Goal: Check status: Check status

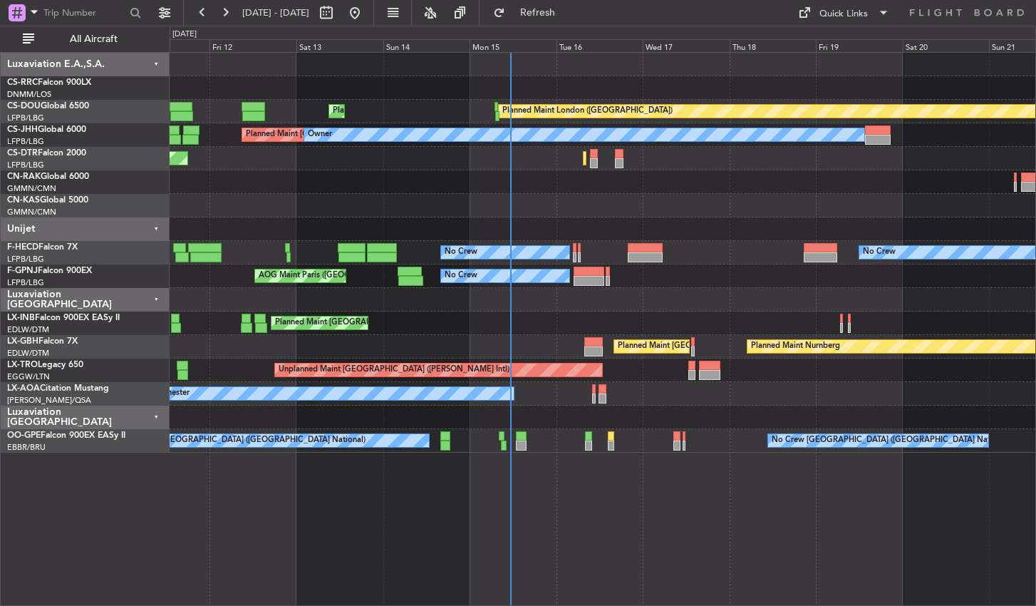
click at [478, 543] on div "Planned Maint [GEOGRAPHIC_DATA] ([GEOGRAPHIC_DATA]) Planned Maint [GEOGRAPHIC_D…" at bounding box center [603, 329] width 867 height 554
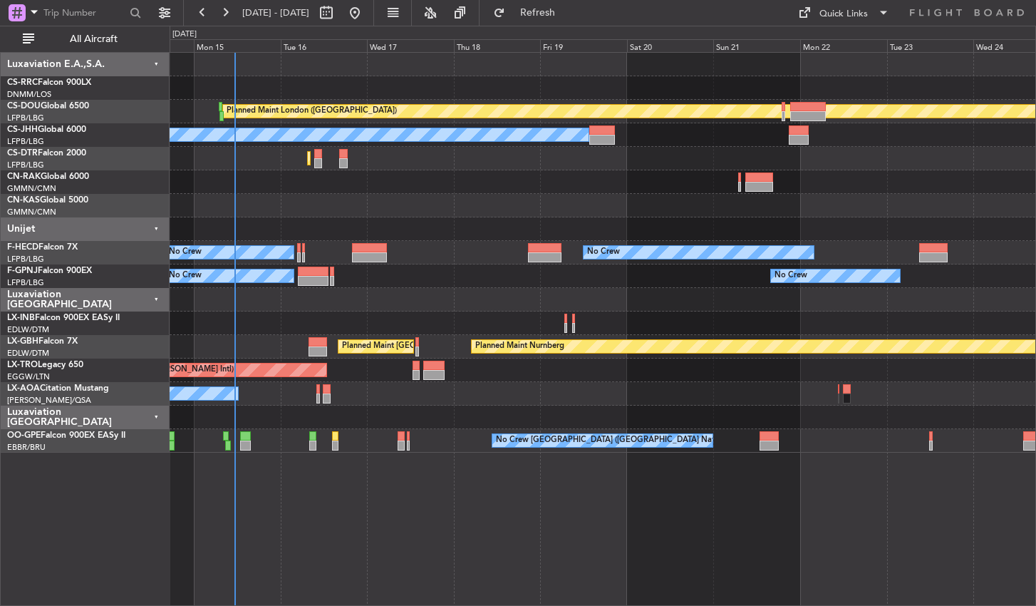
click at [408, 536] on div "Planned Maint London ([GEOGRAPHIC_DATA]) Planned Maint [GEOGRAPHIC_DATA] ([GEOG…" at bounding box center [603, 329] width 867 height 554
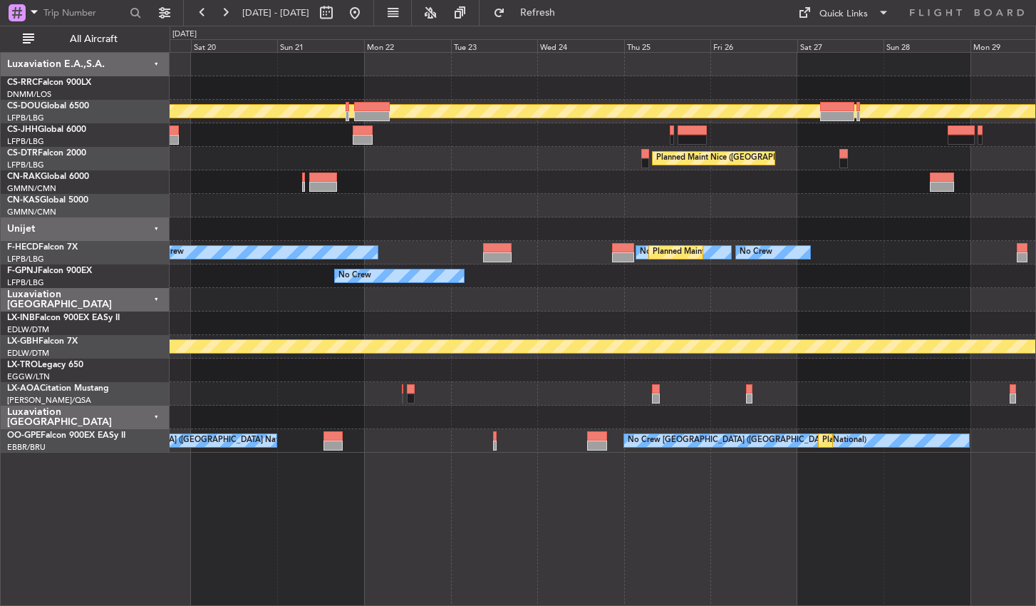
click at [388, 542] on div "Planned Maint London ([GEOGRAPHIC_DATA]) Owner Planned Maint [GEOGRAPHIC_DATA] …" at bounding box center [603, 329] width 867 height 554
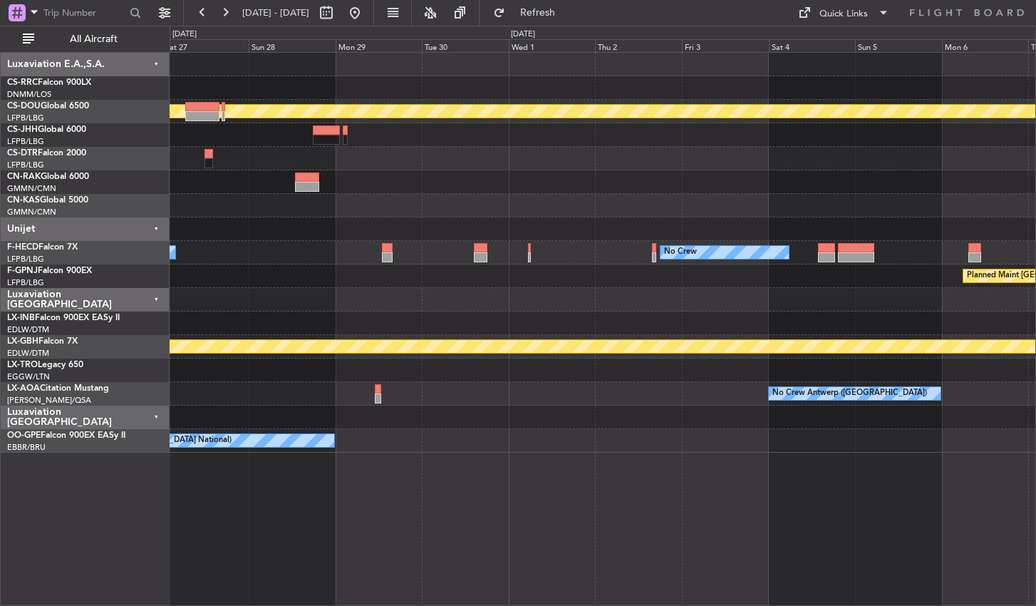
click at [440, 530] on div "Planned Maint London ([GEOGRAPHIC_DATA]) [GEOGRAPHIC_DATA] ([GEOGRAPHIC_DATA]) …" at bounding box center [603, 329] width 867 height 554
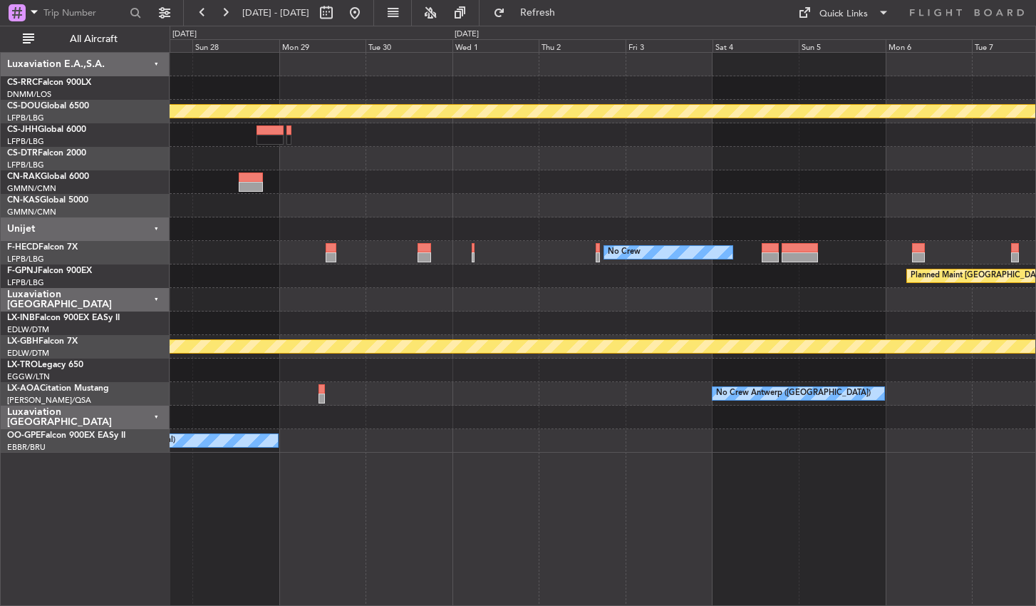
click at [286, 533] on div "Planned Maint London ([GEOGRAPHIC_DATA]) [GEOGRAPHIC_DATA] ([GEOGRAPHIC_DATA]) …" at bounding box center [603, 329] width 867 height 554
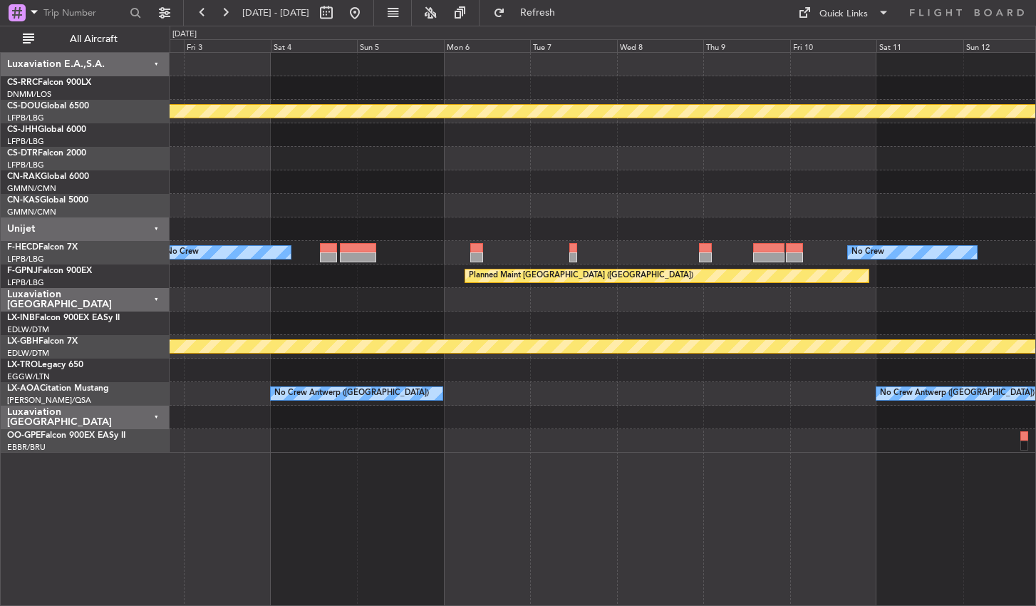
click at [351, 507] on div "Planned Maint London ([GEOGRAPHIC_DATA]) No Crew No Crew Planned Maint [GEOGRAP…" at bounding box center [603, 329] width 867 height 554
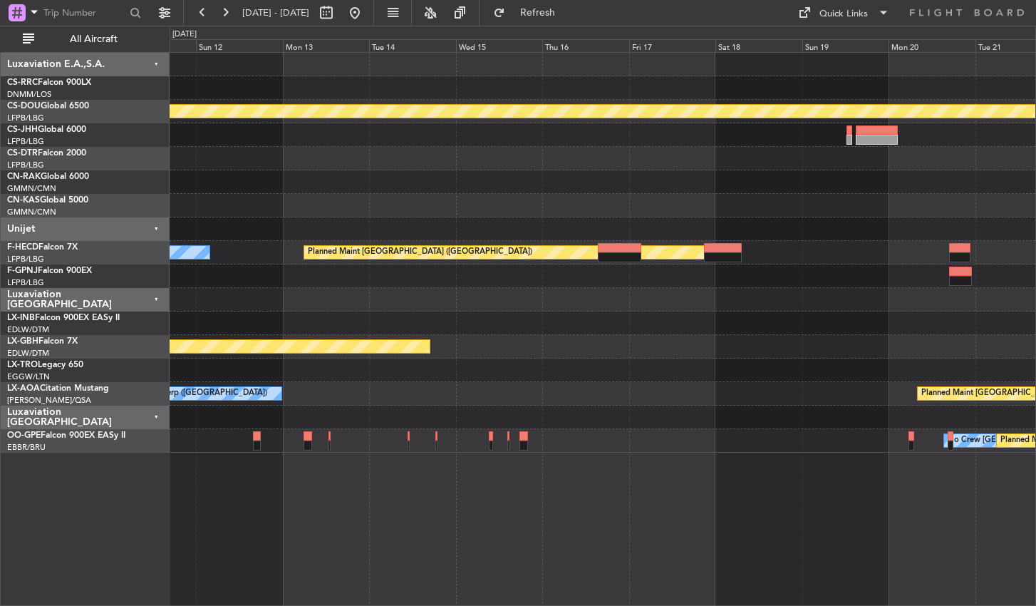
click at [302, 524] on div "Planned Maint London ([GEOGRAPHIC_DATA]) No Crew Planned Maint [GEOGRAPHIC_DATA…" at bounding box center [603, 329] width 867 height 554
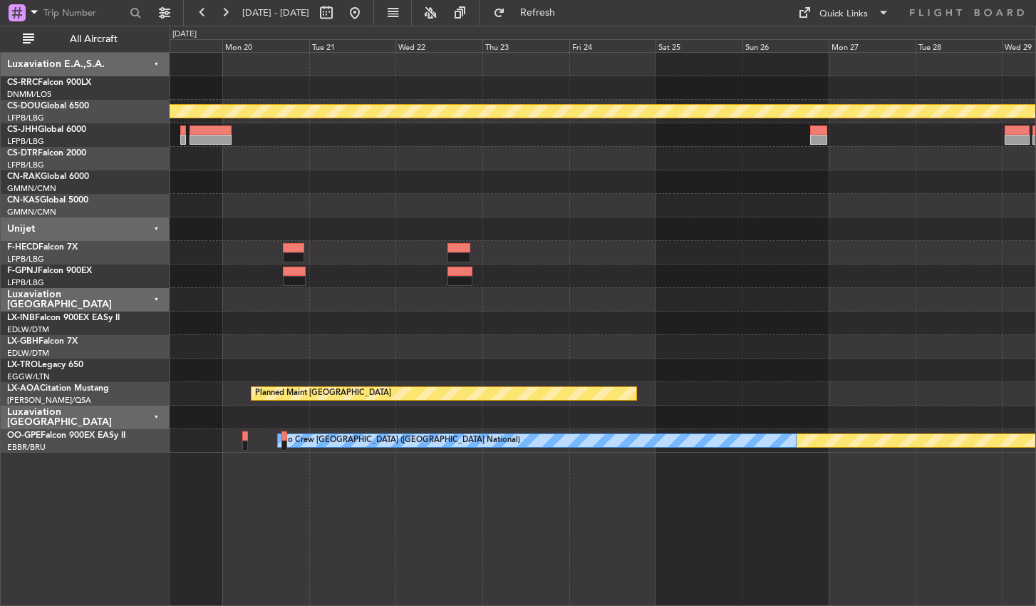
click at [347, 544] on div "Planned Maint London ([GEOGRAPHIC_DATA]) Planned Maint [GEOGRAPHIC_DATA] ([GEOG…" at bounding box center [603, 329] width 867 height 554
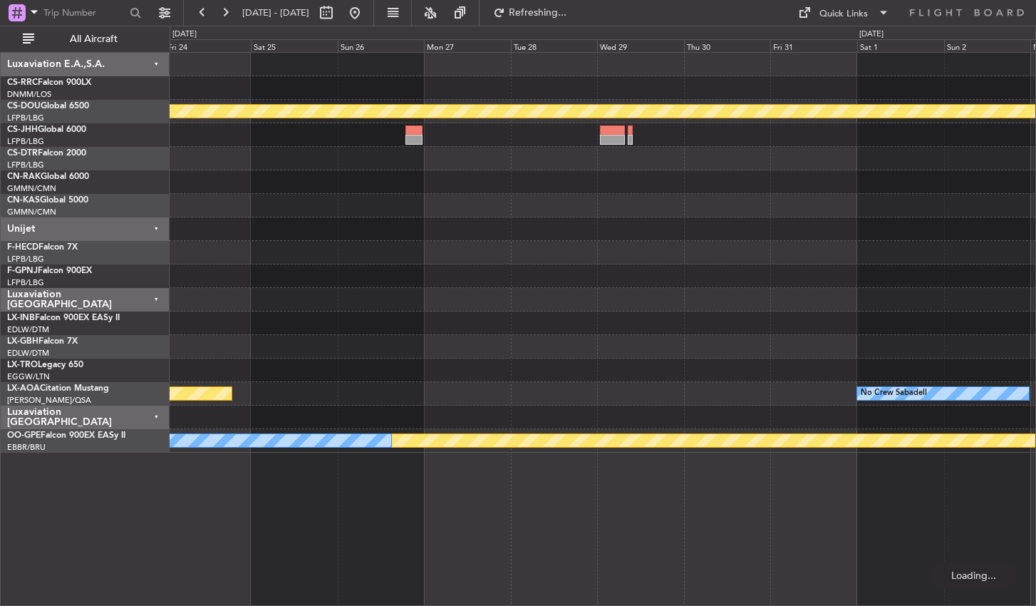
click at [155, 569] on div "Planned Maint London ([GEOGRAPHIC_DATA]) Planned Maint [GEOGRAPHIC_DATA] No Cre…" at bounding box center [518, 316] width 1036 height 580
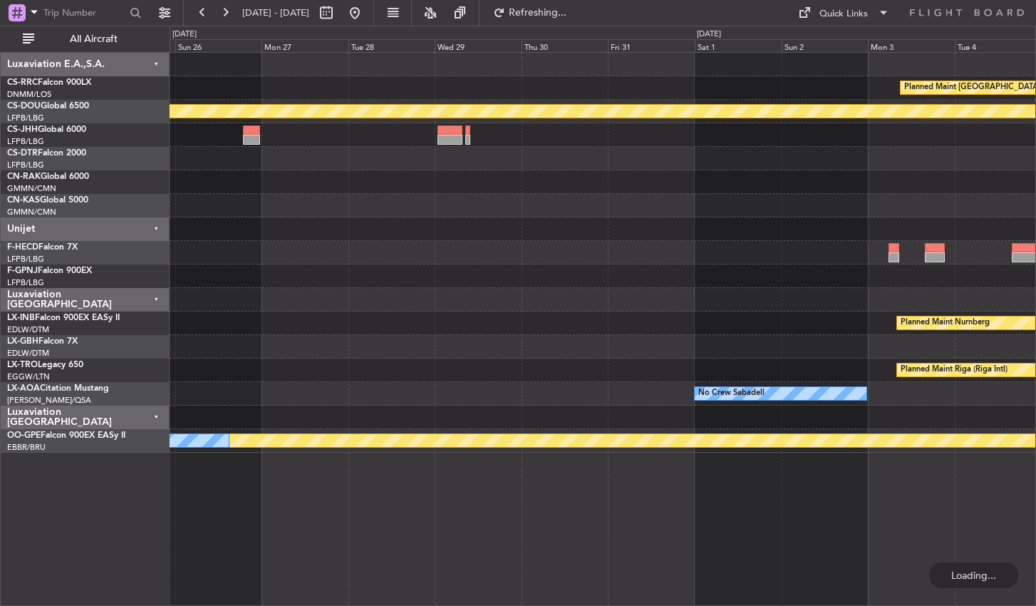
click at [330, 512] on div "Planned Maint [GEOGRAPHIC_DATA] ([GEOGRAPHIC_DATA]) Planned Maint [GEOGRAPHIC_D…" at bounding box center [603, 329] width 867 height 554
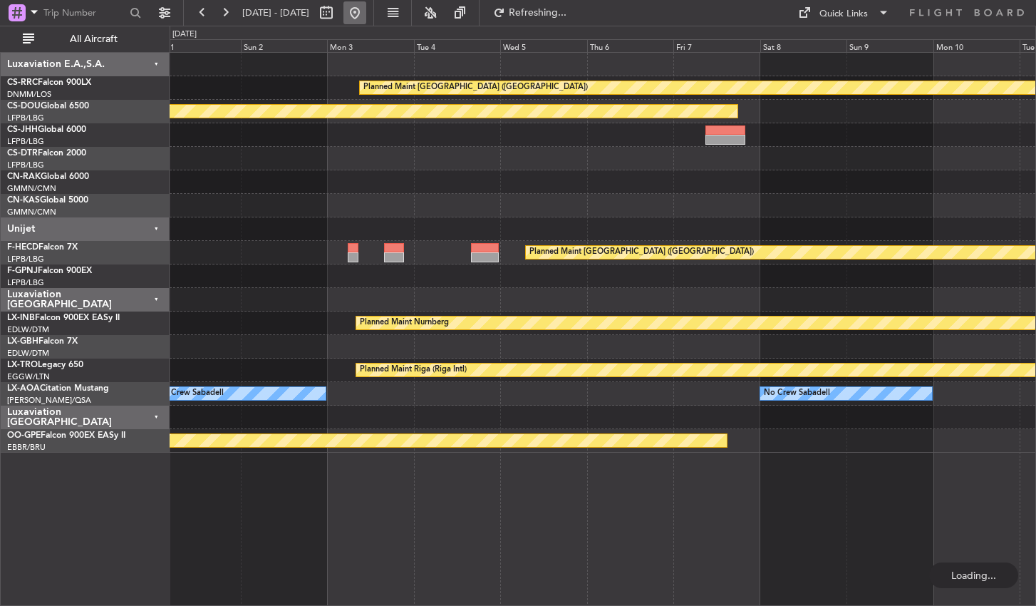
click at [366, 11] on button at bounding box center [355, 12] width 23 height 23
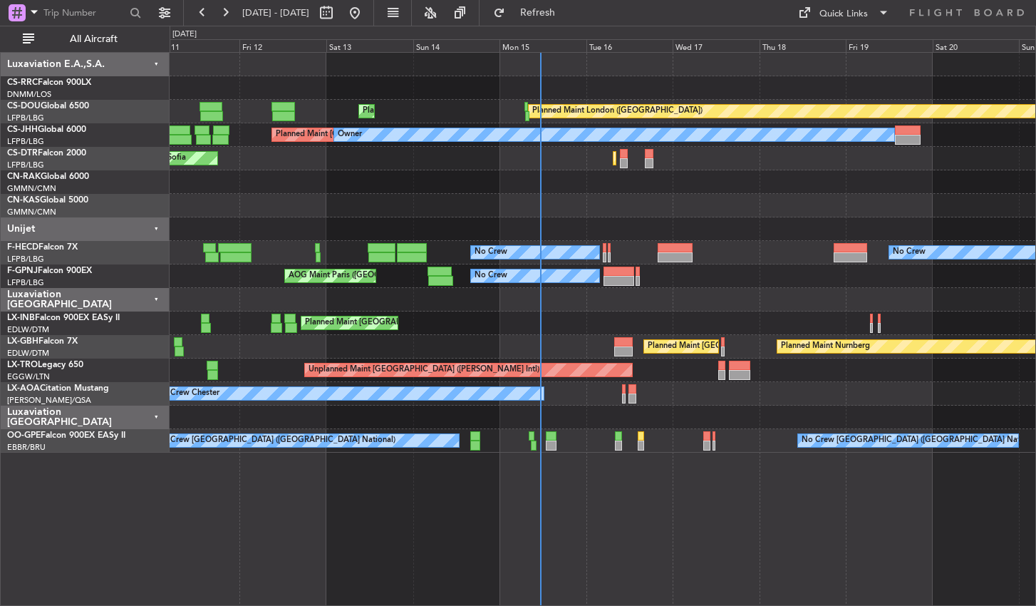
click at [775, 531] on div "Planned Maint [GEOGRAPHIC_DATA] ([GEOGRAPHIC_DATA]) Planned Maint [GEOGRAPHIC_D…" at bounding box center [603, 329] width 867 height 554
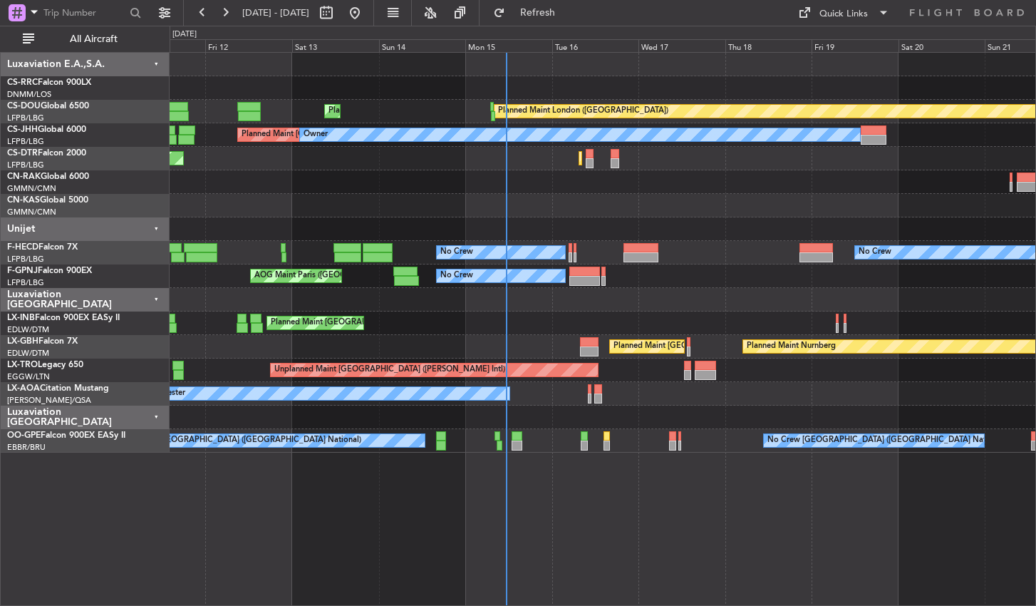
click at [456, 510] on div "Planned Maint [GEOGRAPHIC_DATA] ([GEOGRAPHIC_DATA]) Planned Maint [GEOGRAPHIC_D…" at bounding box center [603, 329] width 867 height 554
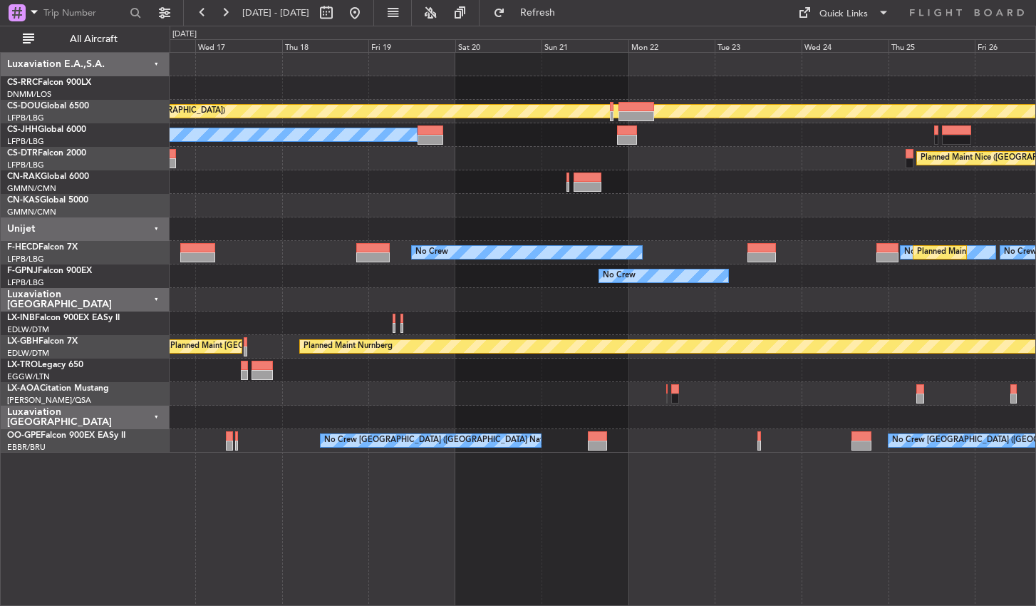
click at [308, 549] on div "Planned Maint London ([GEOGRAPHIC_DATA]) Planned Maint [GEOGRAPHIC_DATA] ([GEOG…" at bounding box center [603, 329] width 867 height 554
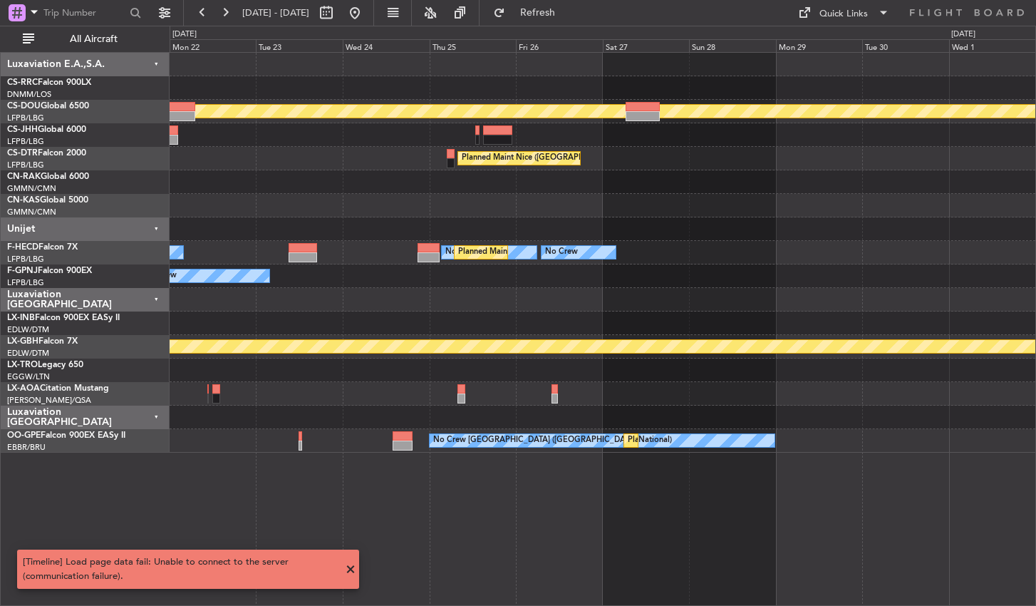
click at [805, 493] on div "Planned Maint London ([GEOGRAPHIC_DATA]) Owner [GEOGRAPHIC_DATA] ([GEOGRAPHIC_D…" at bounding box center [603, 329] width 867 height 554
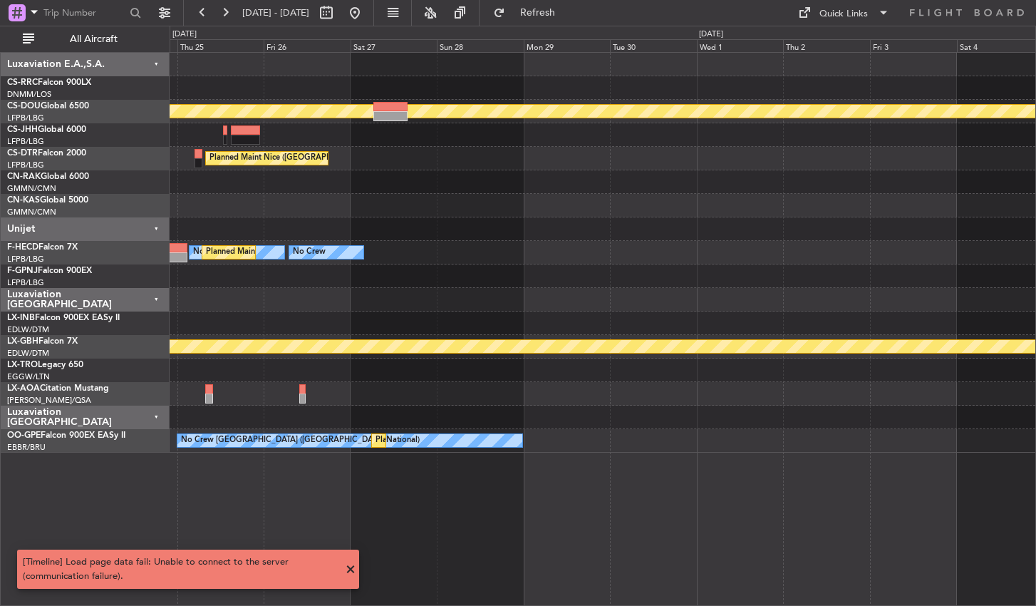
click at [358, 522] on div "Planned Maint London ([GEOGRAPHIC_DATA]) [GEOGRAPHIC_DATA] ([GEOGRAPHIC_DATA]) …" at bounding box center [603, 329] width 867 height 554
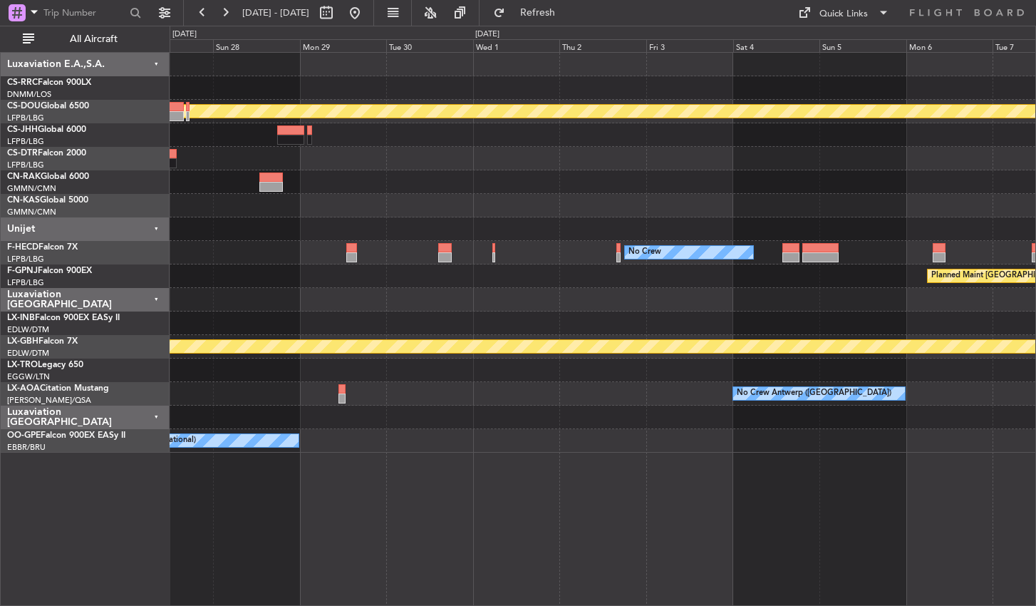
click at [314, 560] on div "Planned Maint London ([GEOGRAPHIC_DATA]) [GEOGRAPHIC_DATA] ([GEOGRAPHIC_DATA]) …" at bounding box center [603, 329] width 867 height 554
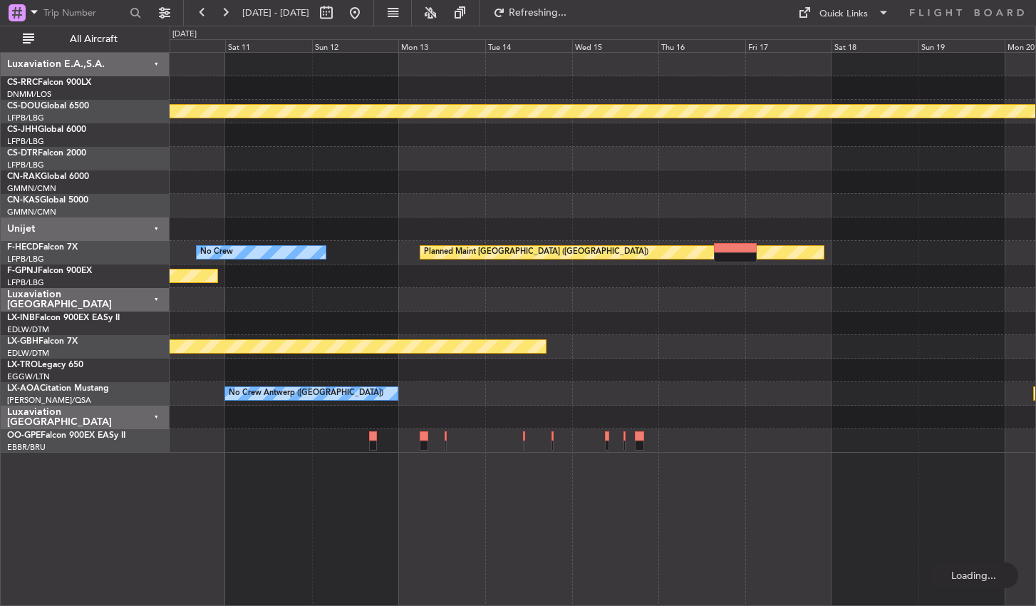
click at [145, 534] on div "Planned Maint London ([GEOGRAPHIC_DATA]) No Crew Planned Maint [GEOGRAPHIC_DATA…" at bounding box center [518, 316] width 1036 height 580
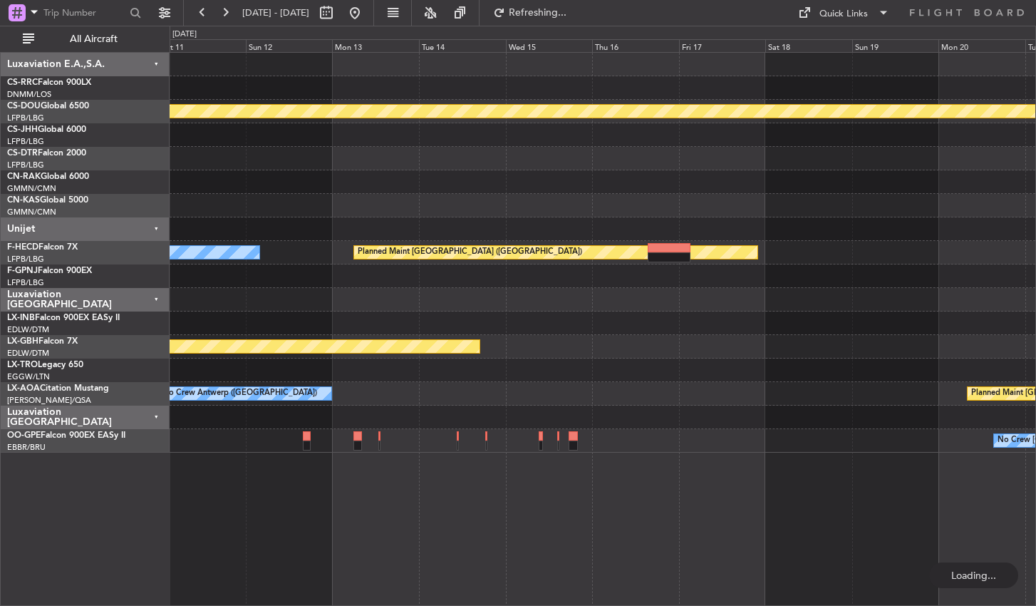
click at [85, 510] on div "Planned Maint London ([GEOGRAPHIC_DATA]) No Crew Planned Maint [GEOGRAPHIC_DATA…" at bounding box center [518, 316] width 1036 height 580
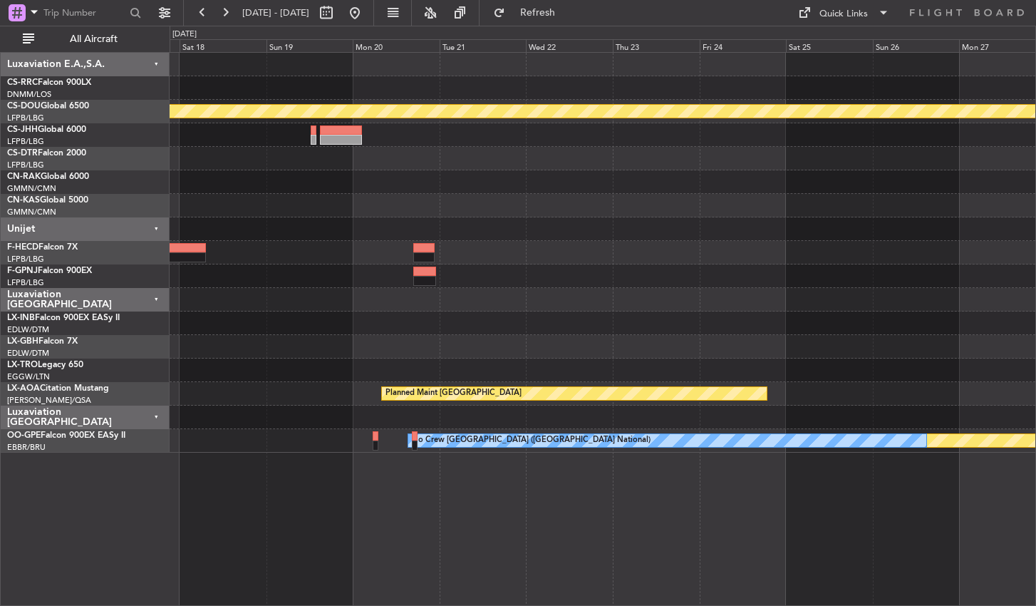
click at [376, 547] on div "Planned Maint London ([GEOGRAPHIC_DATA]) Planned Maint [GEOGRAPHIC_DATA] ([GEOG…" at bounding box center [603, 329] width 867 height 554
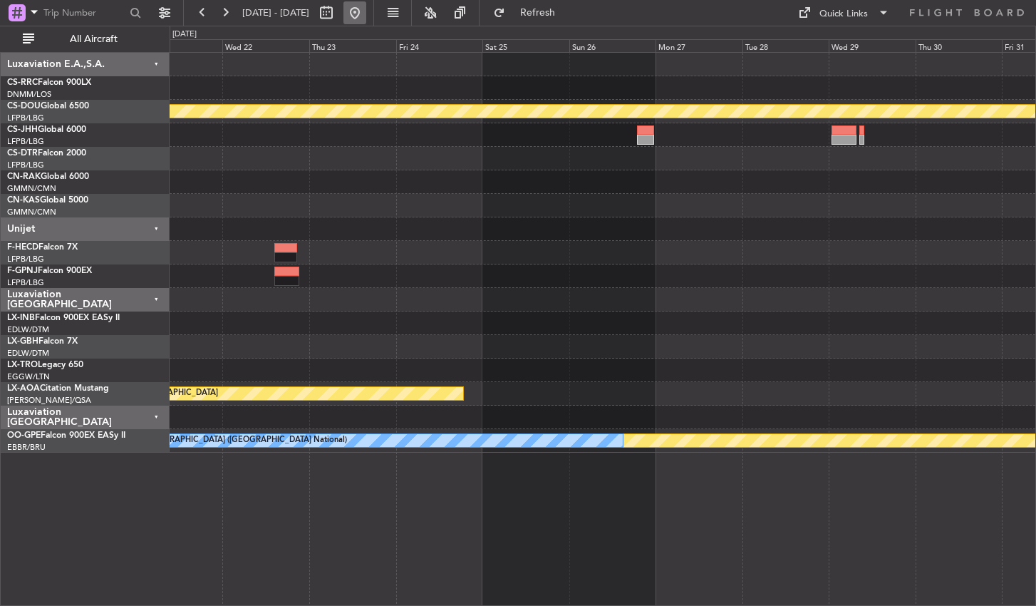
click at [366, 14] on button at bounding box center [355, 12] width 23 height 23
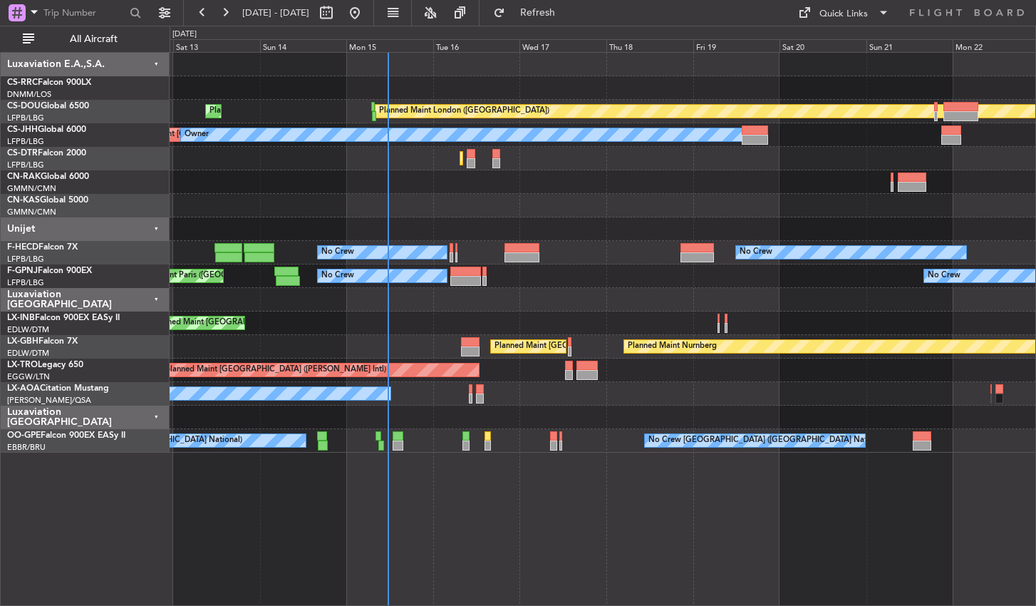
click at [406, 542] on div "Planned Maint [GEOGRAPHIC_DATA] ([GEOGRAPHIC_DATA]) Planned Maint [GEOGRAPHIC_D…" at bounding box center [603, 329] width 867 height 554
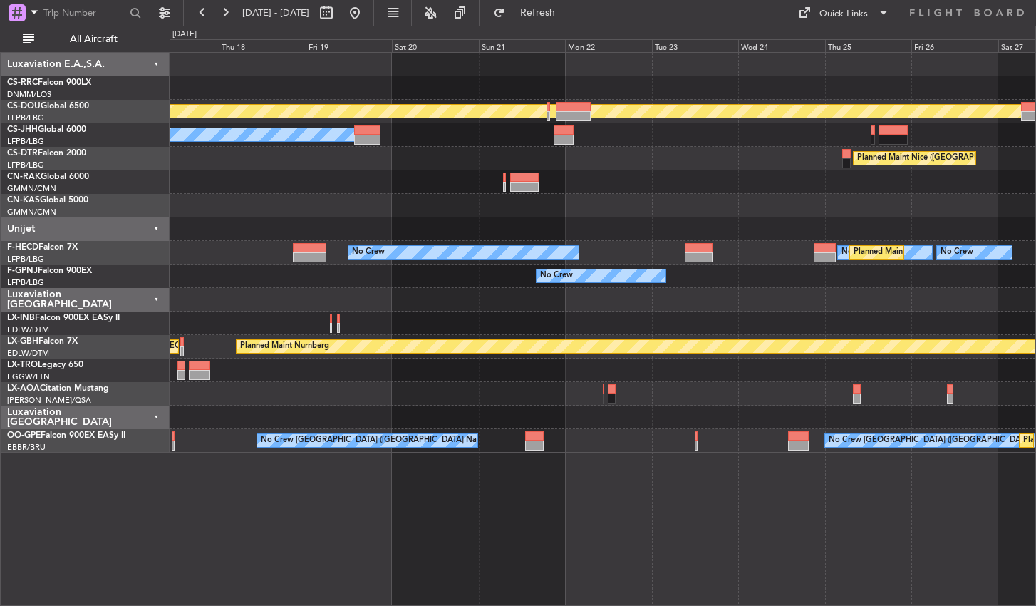
click at [396, 510] on div "Planned Maint London ([GEOGRAPHIC_DATA]) Planned Maint [GEOGRAPHIC_DATA] ([GEOG…" at bounding box center [603, 329] width 867 height 554
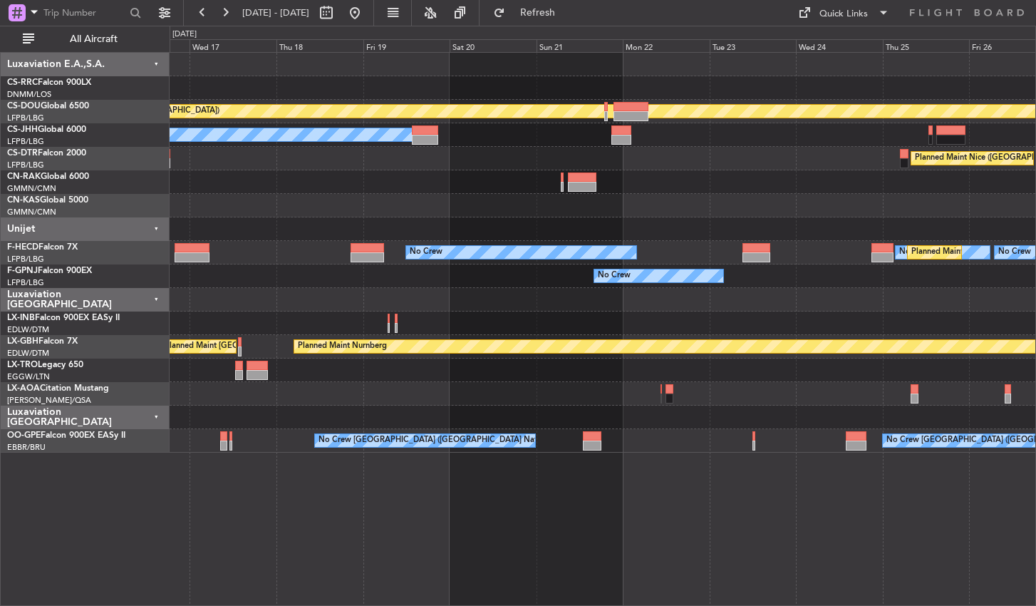
click at [503, 555] on div "Planned Maint London ([GEOGRAPHIC_DATA]) Planned Maint [GEOGRAPHIC_DATA] ([GEOG…" at bounding box center [603, 329] width 867 height 554
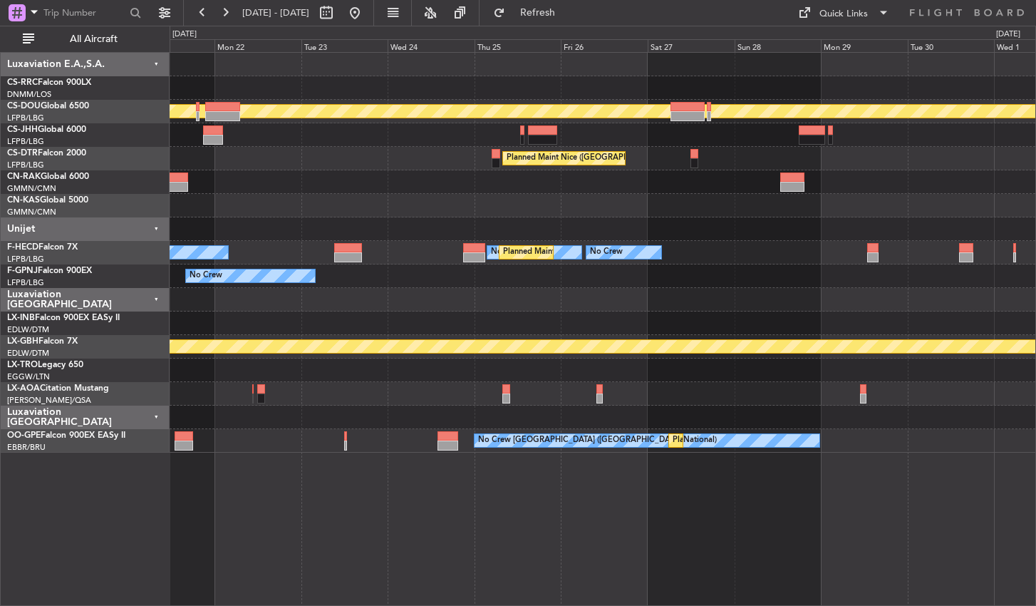
click at [658, 500] on div "Planned Maint London ([GEOGRAPHIC_DATA]) Owner [GEOGRAPHIC_DATA] ([GEOGRAPHIC_D…" at bounding box center [603, 329] width 867 height 554
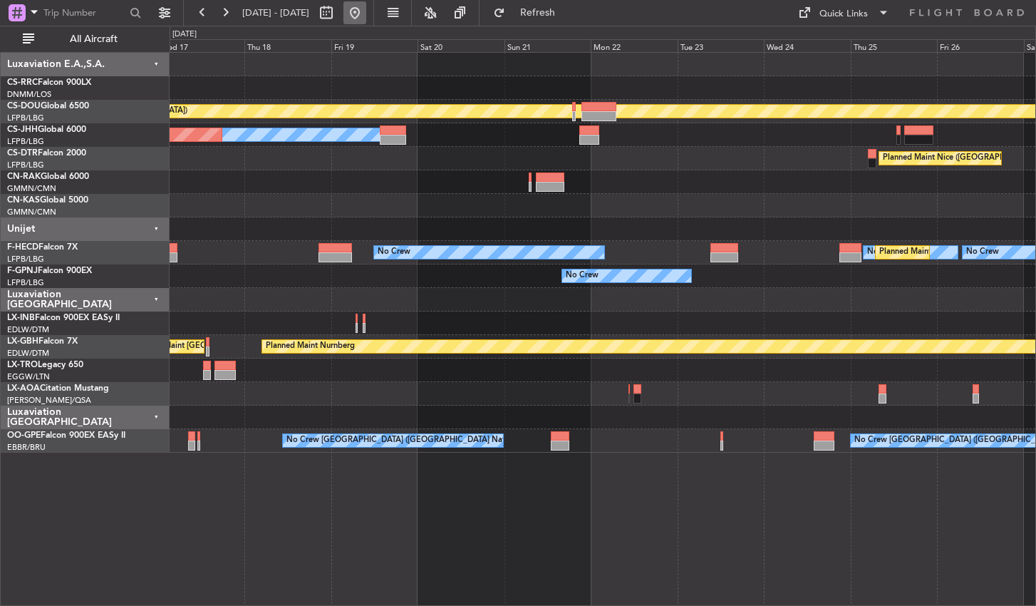
click at [366, 20] on button at bounding box center [355, 12] width 23 height 23
